Goal: Transaction & Acquisition: Purchase product/service

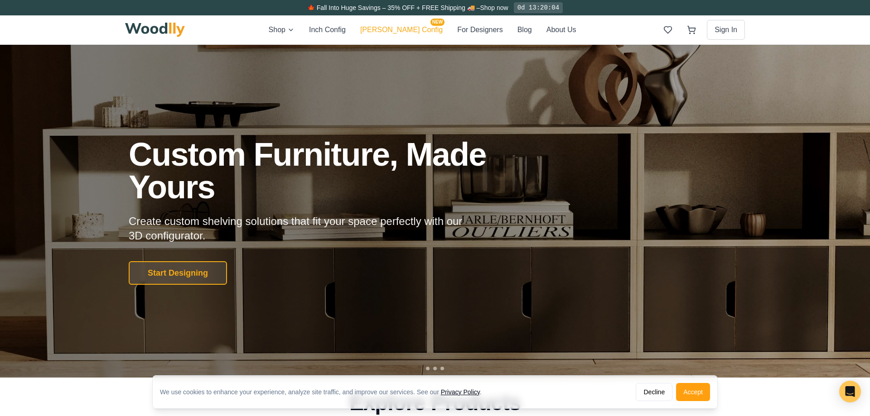
click at [408, 25] on button "[PERSON_NAME] Config NEW" at bounding box center [401, 30] width 82 height 12
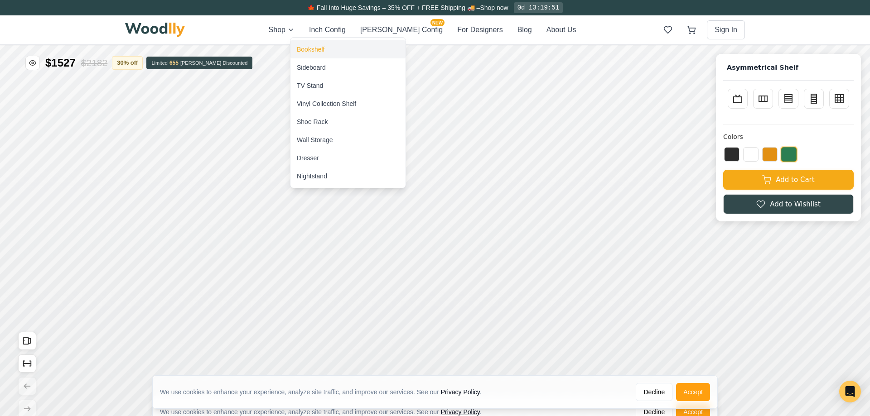
click at [310, 53] on div "Bookshelf" at bounding box center [311, 49] width 28 height 9
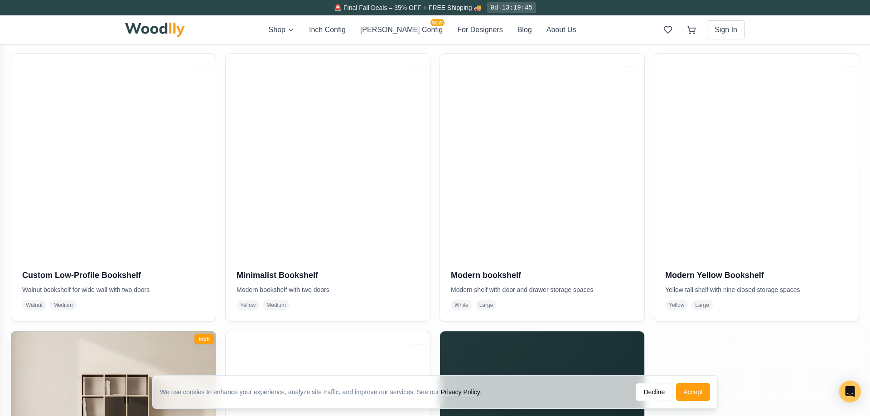
scroll to position [431, 0]
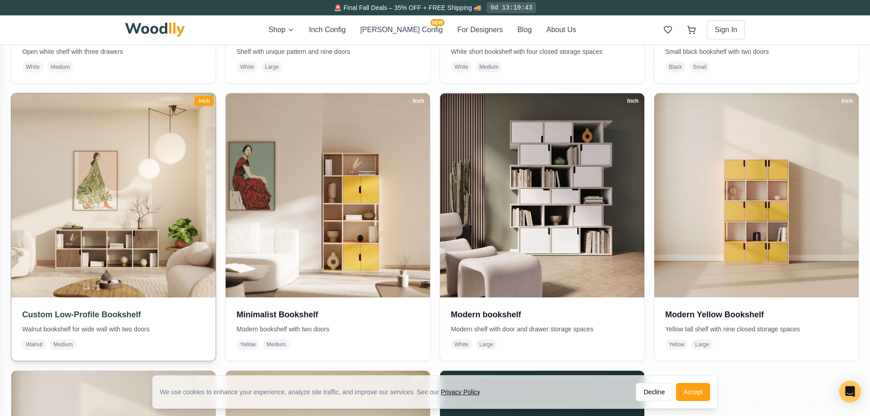
click at [143, 290] on img at bounding box center [113, 195] width 215 height 215
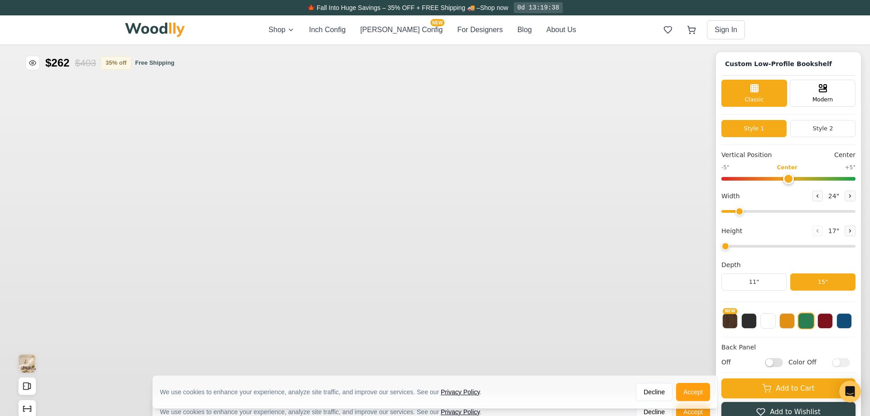
type input "68"
type input "2"
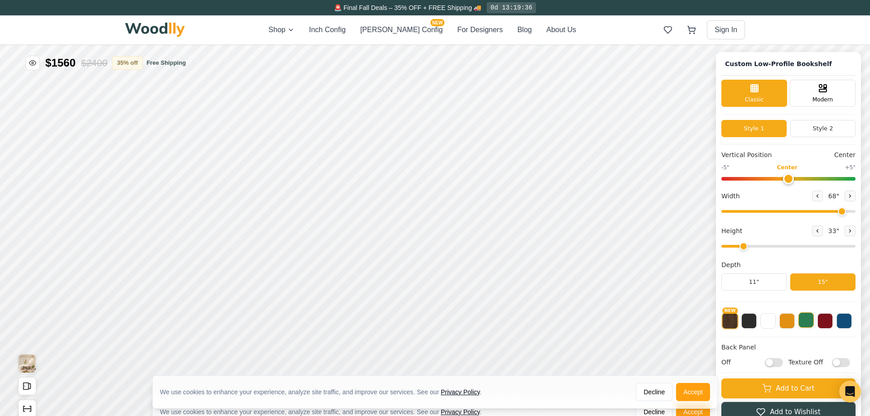
click at [800, 321] on button at bounding box center [805, 320] width 15 height 15
click at [811, 129] on button "Style 2" at bounding box center [822, 128] width 65 height 17
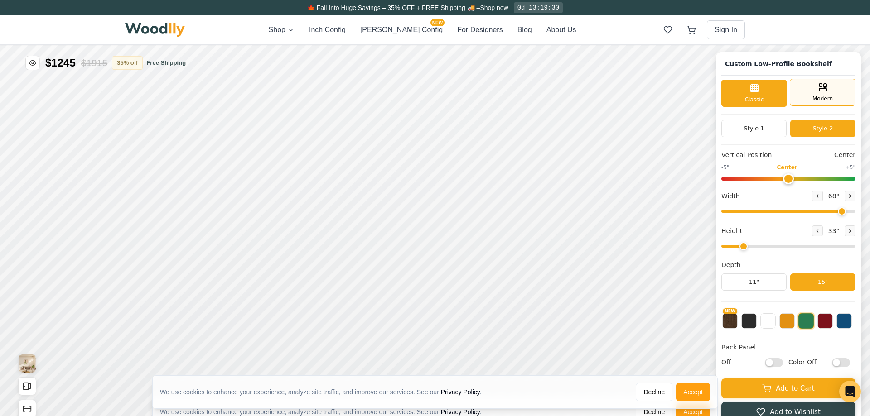
click at [820, 97] on span "Modern" at bounding box center [822, 99] width 20 height 8
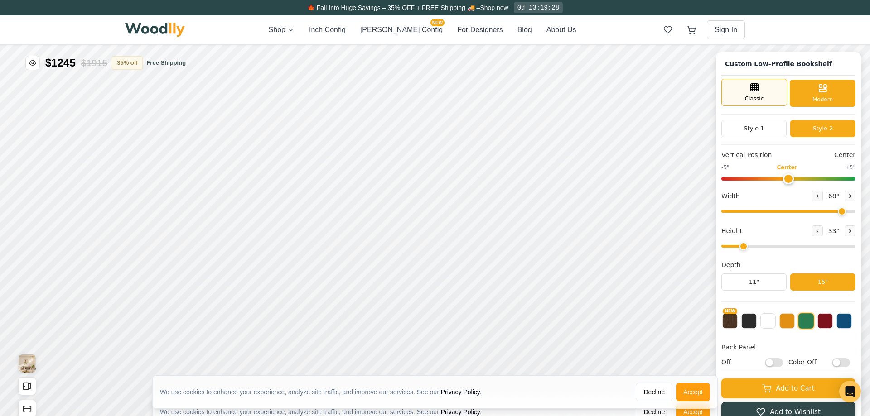
click at [775, 96] on div "Classic" at bounding box center [754, 92] width 66 height 27
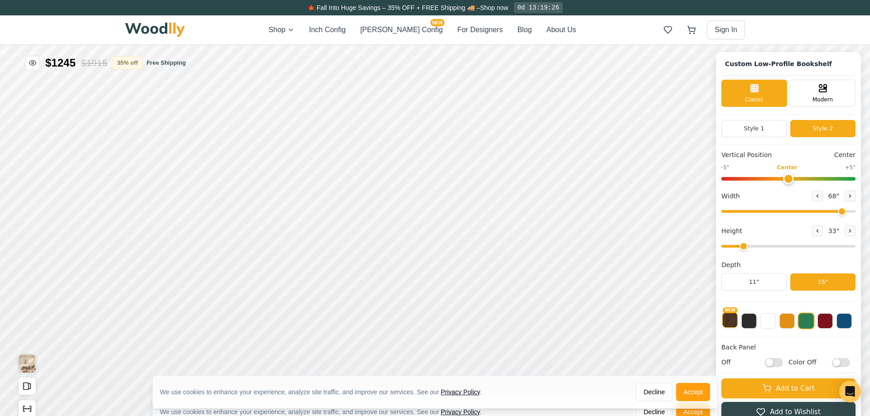
click at [731, 318] on button "NEW" at bounding box center [729, 320] width 15 height 15
click at [743, 347] on h4 "Back Panel" at bounding box center [788, 348] width 134 height 10
click at [775, 361] on input "Off" at bounding box center [774, 362] width 18 height 9
checkbox input "true"
click at [842, 365] on input "Texture Off" at bounding box center [841, 362] width 18 height 9
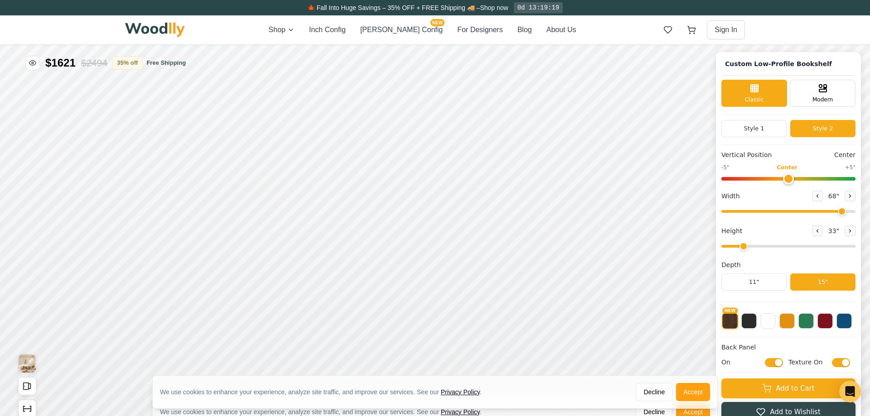
click at [842, 365] on input "Texture On" at bounding box center [841, 362] width 18 height 9
checkbox input "false"
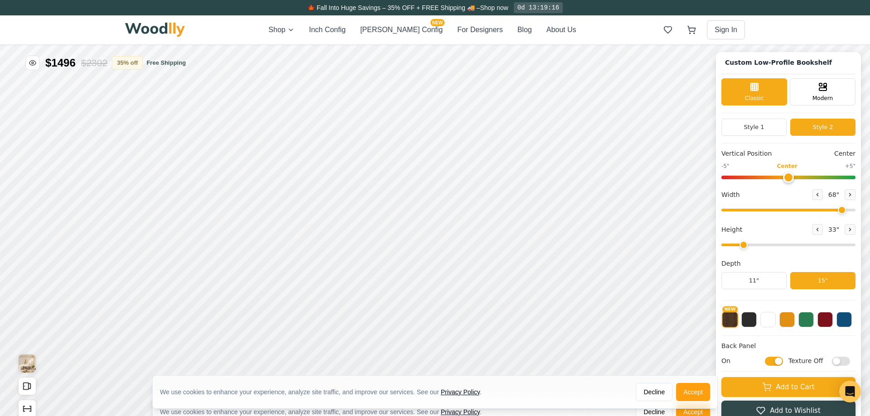
click at [753, 387] on div "We use cookies to enhance your experience, analyze site traffic, and improve ou…" at bounding box center [435, 396] width 870 height 41
click at [825, 389] on div "We use cookies to enhance your experience, analyze site traffic, and improve ou…" at bounding box center [435, 396] width 870 height 41
click at [797, 388] on div "We use cookies to enhance your experience, analyze site traffic, and improve ou…" at bounding box center [435, 396] width 870 height 41
click at [705, 387] on button "Accept" at bounding box center [693, 392] width 34 height 18
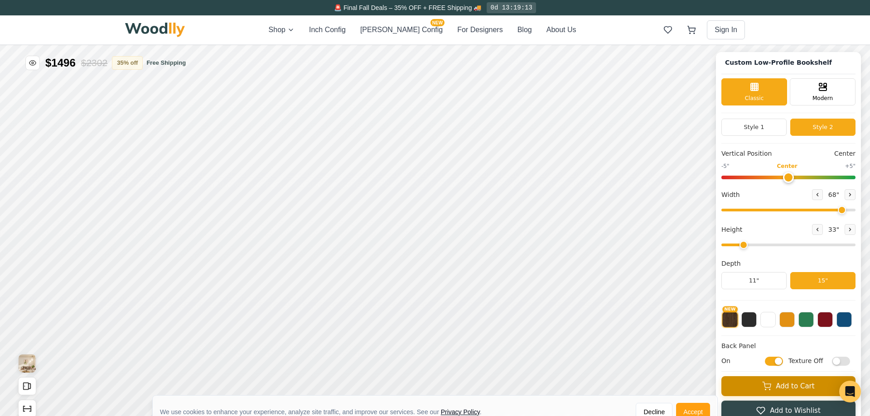
click at [798, 378] on button "Add to Cart" at bounding box center [788, 386] width 134 height 20
click at [691, 405] on button "Accept" at bounding box center [693, 412] width 34 height 18
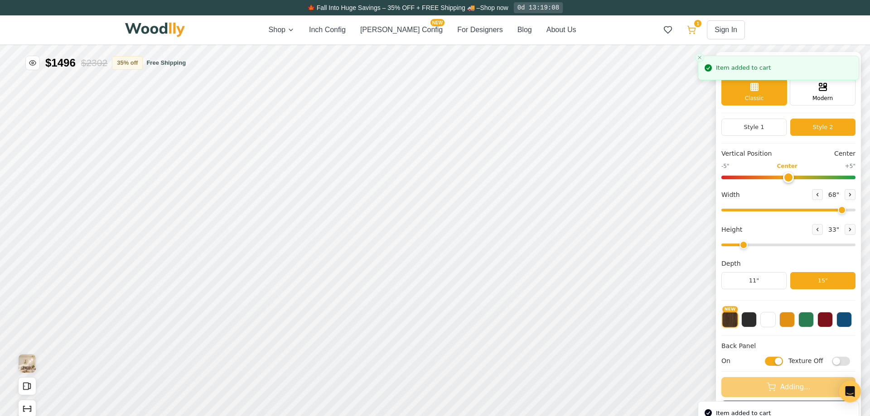
click at [689, 29] on icon at bounding box center [691, 29] width 9 height 9
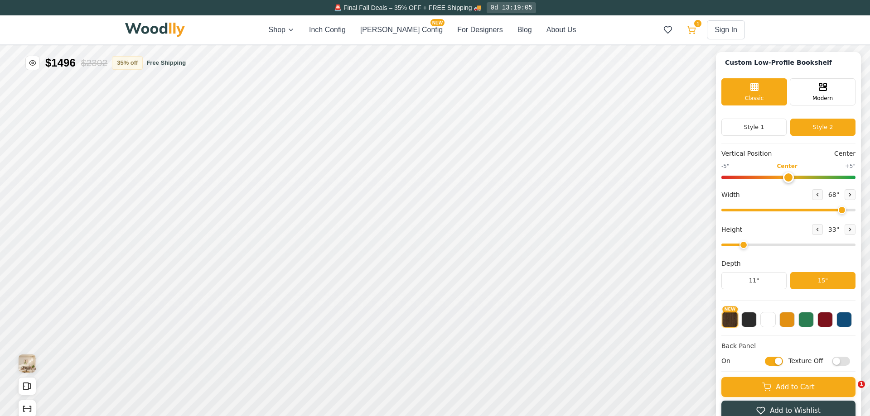
click at [695, 28] on icon at bounding box center [691, 29] width 9 height 9
click at [472, 28] on button "For Designers" at bounding box center [479, 29] width 45 height 11
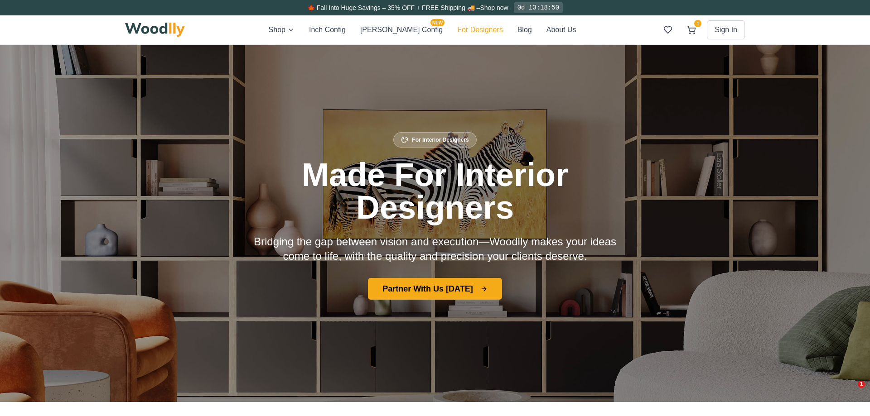
click at [470, 29] on button "For Designers" at bounding box center [479, 29] width 45 height 11
click at [461, 32] on button "For Designers" at bounding box center [479, 29] width 45 height 11
